Goal: Task Accomplishment & Management: Use online tool/utility

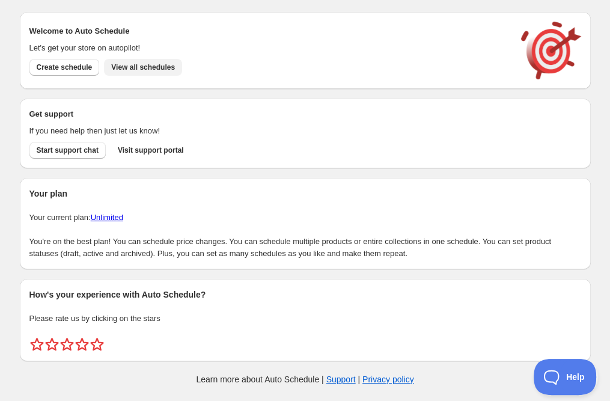
click at [135, 64] on span "View all schedules" at bounding box center [143, 68] width 64 height 10
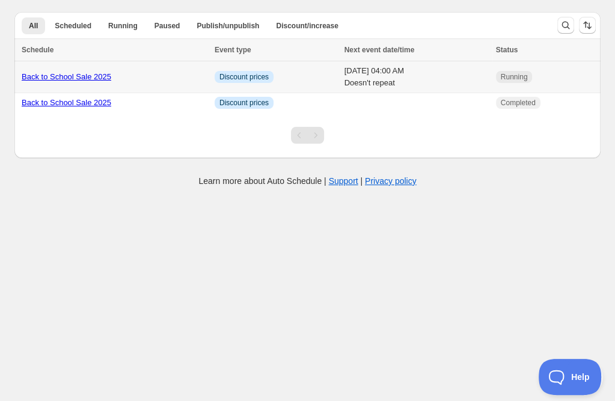
click at [73, 76] on link "Back to School Sale 2025" at bounding box center [67, 76] width 90 height 9
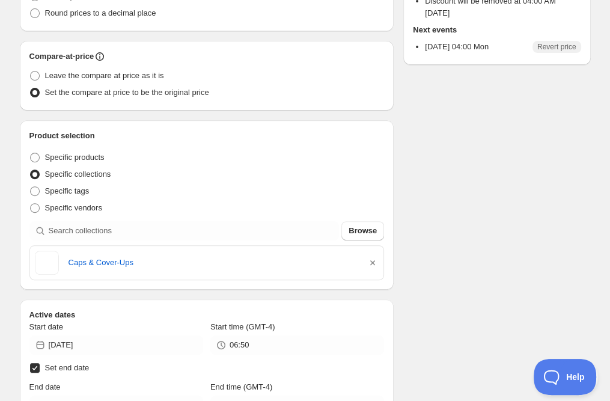
scroll to position [227, 0]
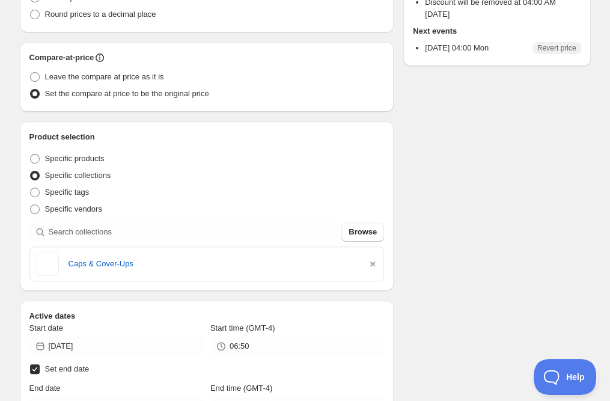
click at [503, 266] on div "Schedule name Back to School Sale 2025 Your customers won't see this Value Perc…" at bounding box center [300, 270] width 581 height 922
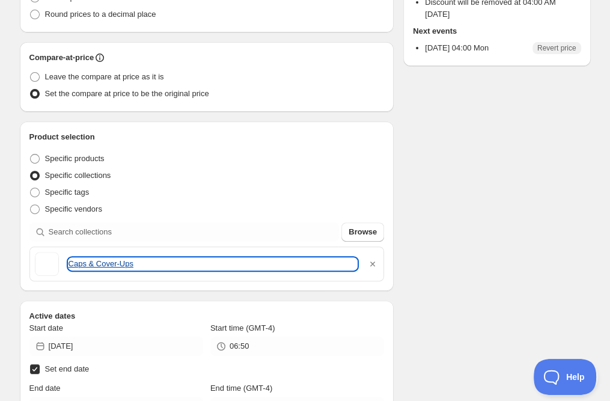
click at [103, 261] on link "Caps & Cover-Ups" at bounding box center [213, 264] width 289 height 12
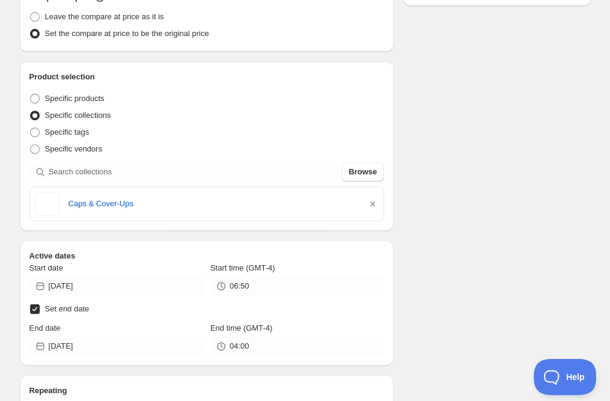
scroll to position [289, 0]
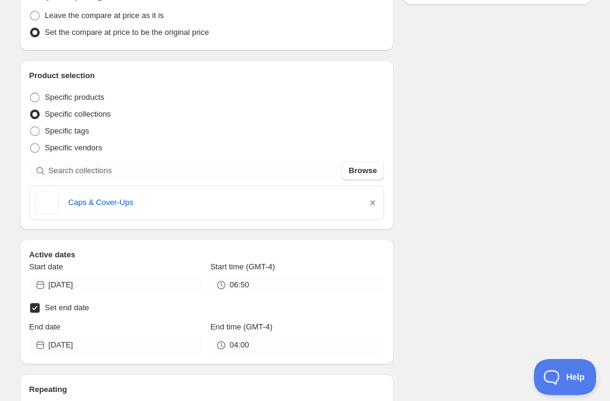
click at [52, 207] on span at bounding box center [47, 203] width 24 height 24
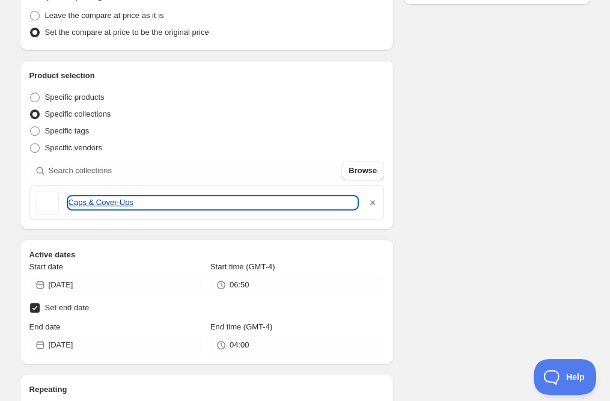
click at [105, 202] on link "Caps & Cover-Ups" at bounding box center [213, 203] width 289 height 12
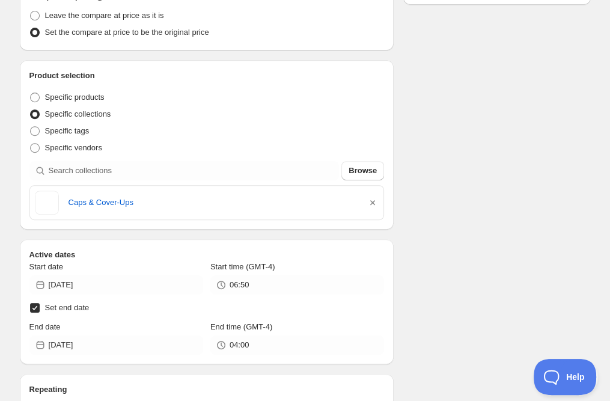
click at [49, 201] on span at bounding box center [47, 203] width 24 height 24
click at [353, 170] on span "Browse" at bounding box center [363, 171] width 28 height 12
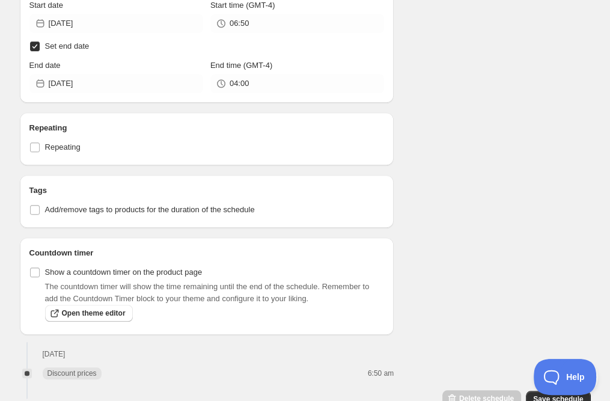
scroll to position [585, 0]
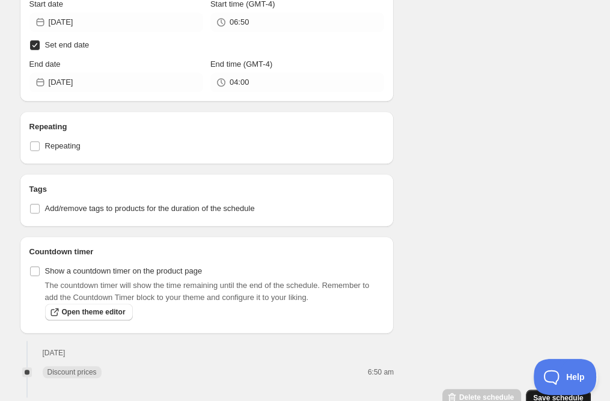
click at [539, 399] on span "Save schedule" at bounding box center [558, 398] width 50 height 10
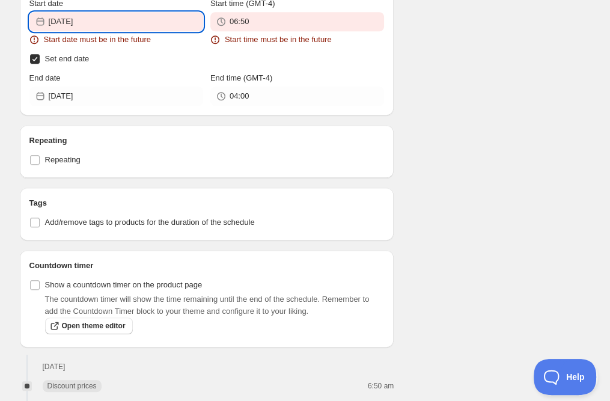
click at [141, 15] on input "[DATE]" at bounding box center [126, 21] width 154 height 19
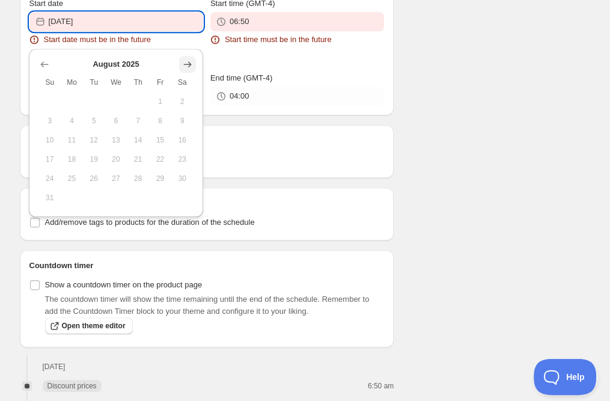
click at [194, 66] on button "Show next month, September 2025" at bounding box center [187, 64] width 17 height 17
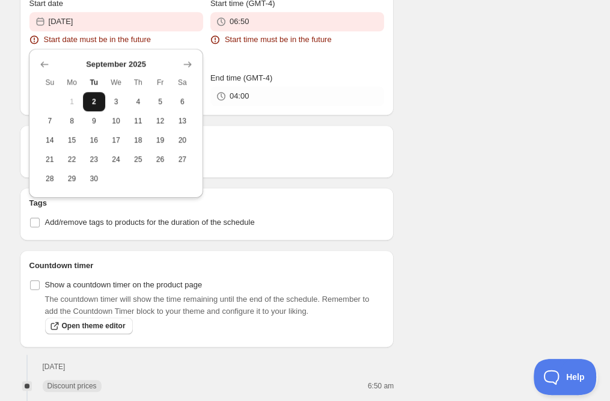
click at [95, 106] on span "2" at bounding box center [94, 102] width 13 height 10
type input "[DATE]"
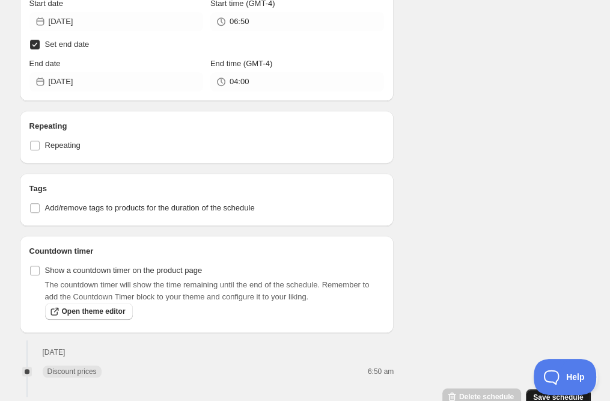
click at [538, 396] on span "Save schedule" at bounding box center [558, 398] width 50 height 10
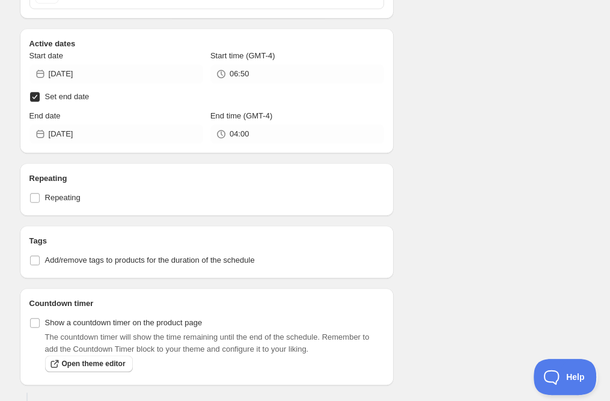
scroll to position [614, 0]
click at [289, 90] on label "Set end date" at bounding box center [206, 96] width 355 height 17
click at [40, 92] on input "Set end date" at bounding box center [35, 97] width 10 height 10
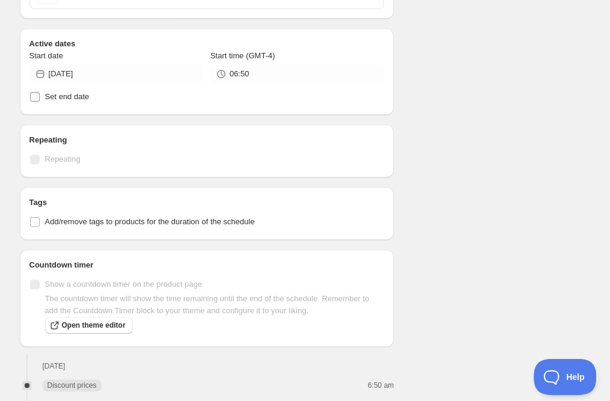
click at [37, 99] on input "Set end date" at bounding box center [35, 97] width 10 height 10
checkbox input "true"
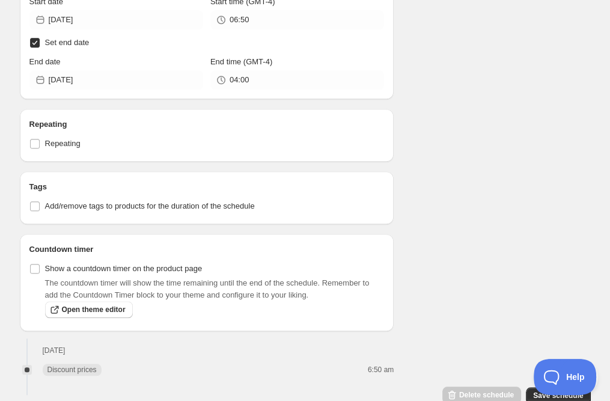
scroll to position [667, 0]
click at [540, 396] on span "Save schedule" at bounding box center [558, 397] width 50 height 10
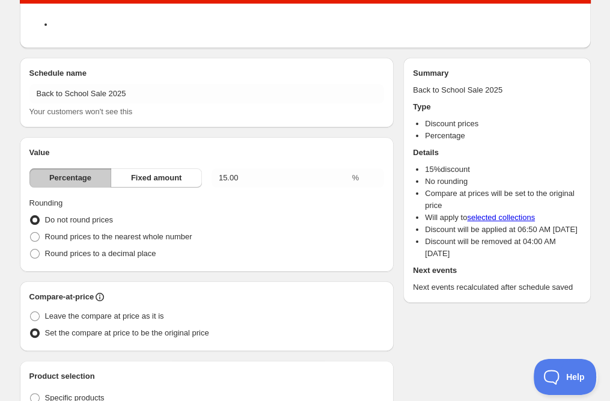
scroll to position [0, 0]
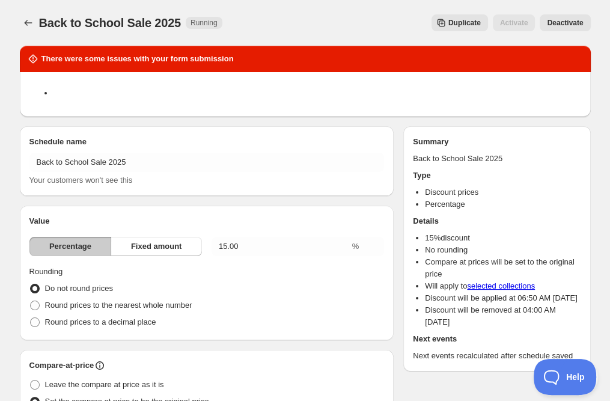
click at [566, 26] on span "Deactivate" at bounding box center [565, 23] width 36 height 10
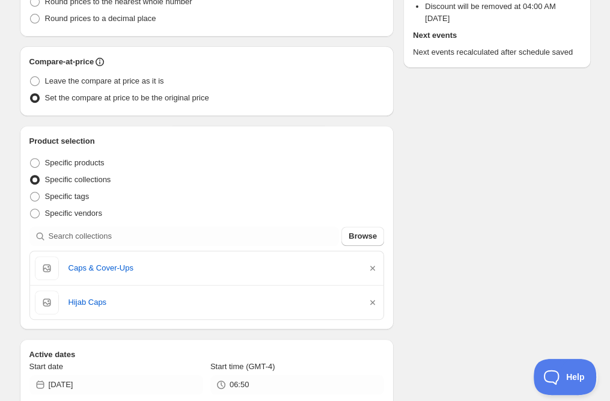
scroll to position [310, 0]
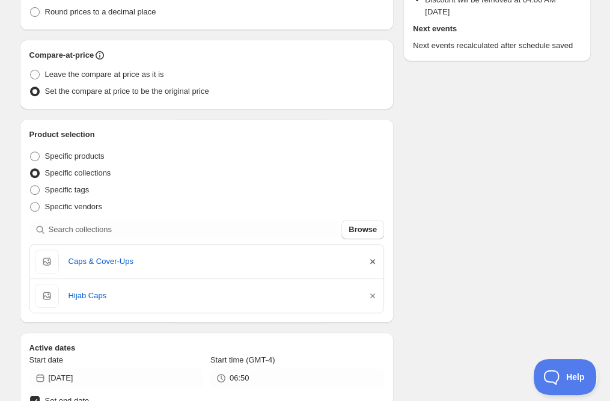
click at [372, 263] on icon "button" at bounding box center [373, 261] width 12 height 12
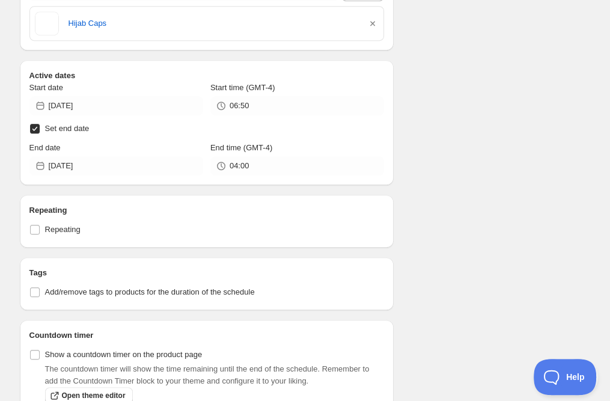
scroll to position [467, 0]
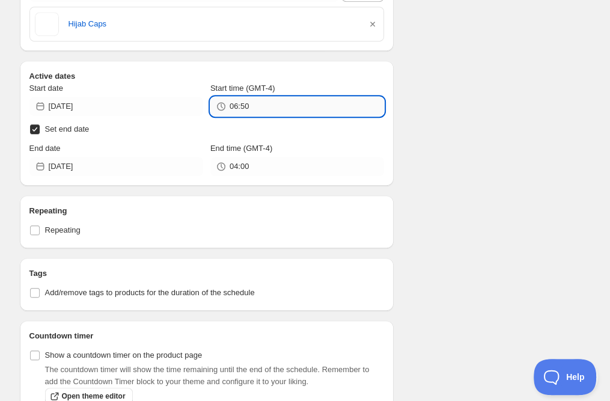
click at [315, 107] on input "06:50" at bounding box center [307, 106] width 154 height 19
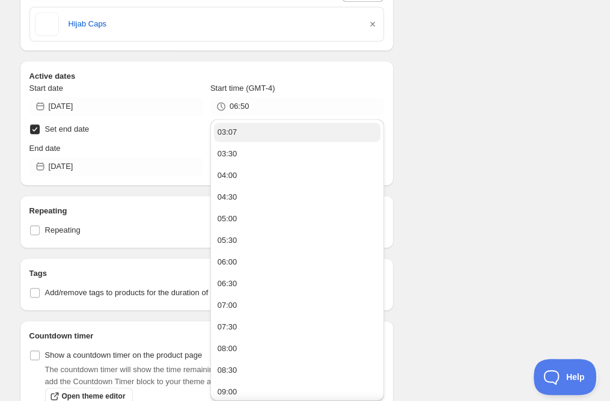
click at [259, 135] on button "03:07" at bounding box center [297, 132] width 167 height 19
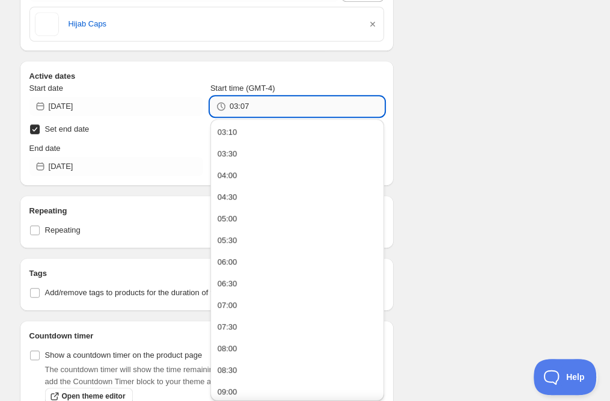
click at [284, 109] on input "03:07" at bounding box center [307, 106] width 154 height 19
type input "03:10"
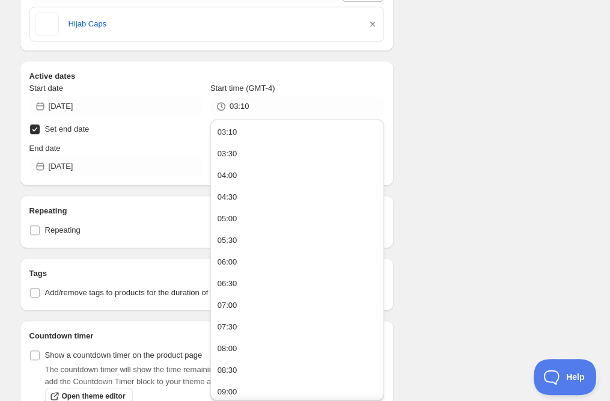
click at [494, 179] on div "Schedule name Back to School Sale 2025 Your customers won't see this Value Perc…" at bounding box center [300, 56] width 581 height 975
